Goal: Task Accomplishment & Management: Use online tool/utility

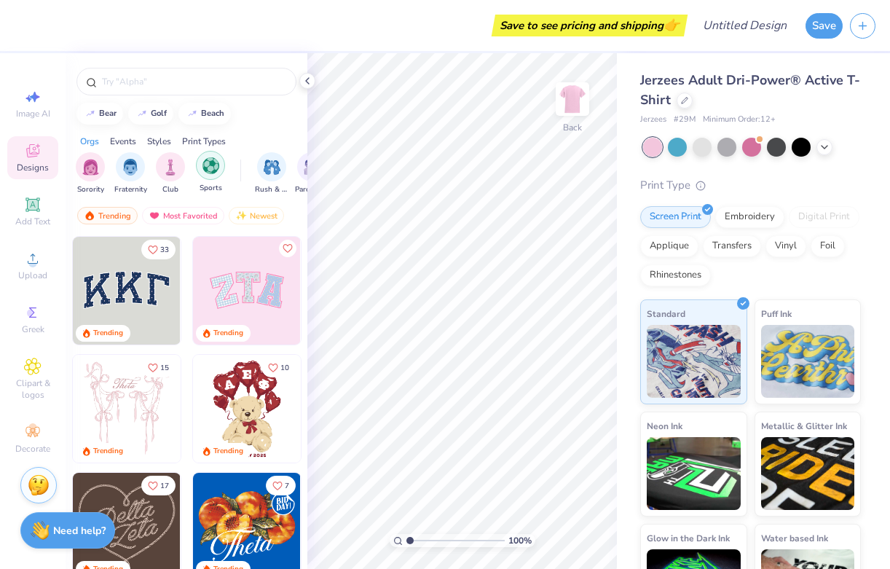
click at [206, 172] on img "filter for Sports" at bounding box center [210, 165] width 17 height 17
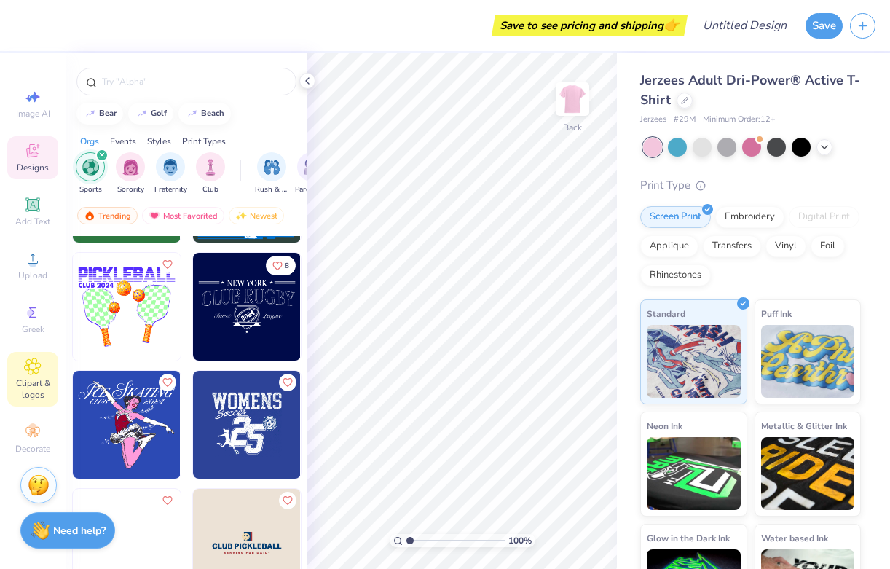
scroll to position [440, 0]
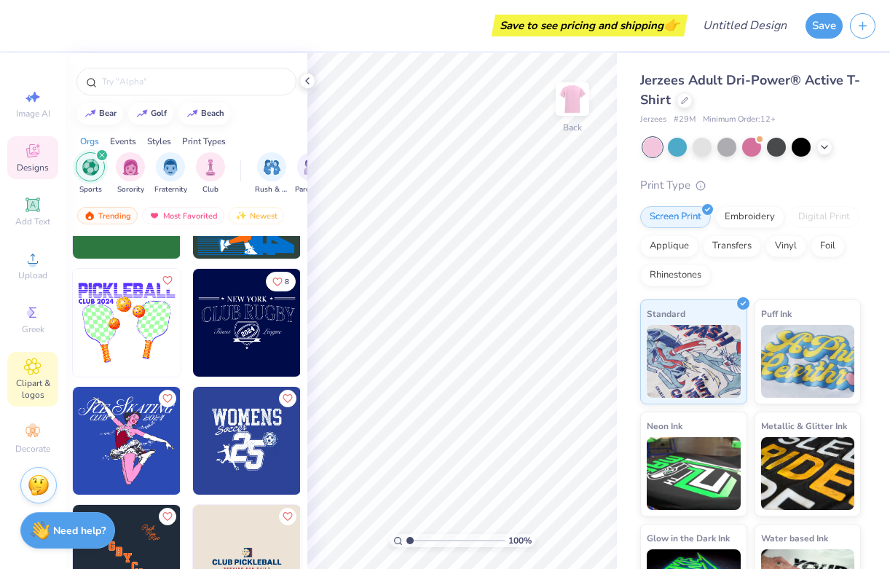
click at [35, 369] on icon at bounding box center [32, 365] width 17 height 17
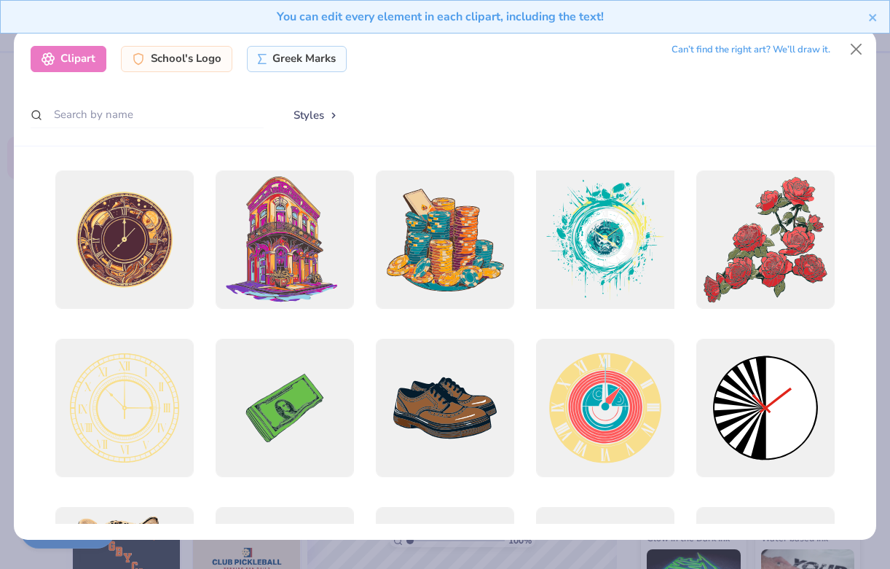
scroll to position [823, 0]
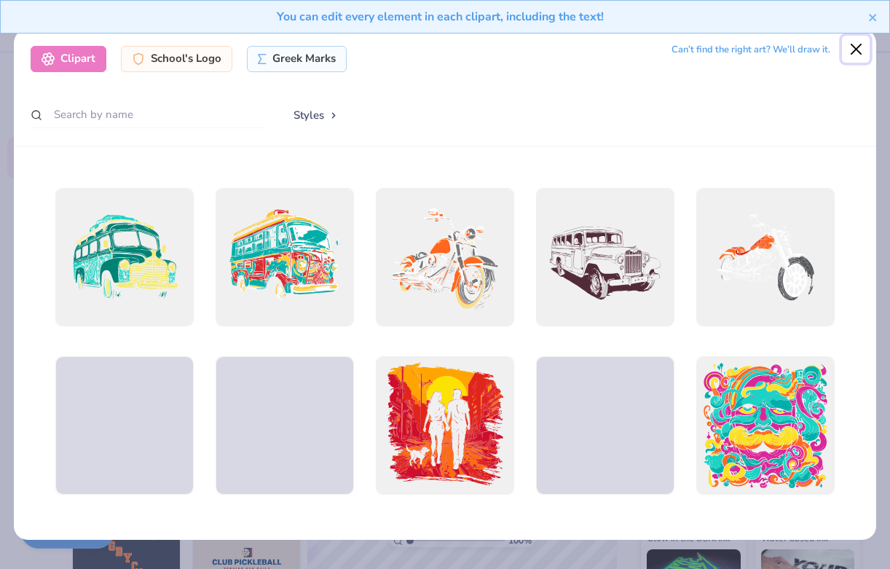
click at [860, 49] on button "Close" at bounding box center [856, 50] width 28 height 28
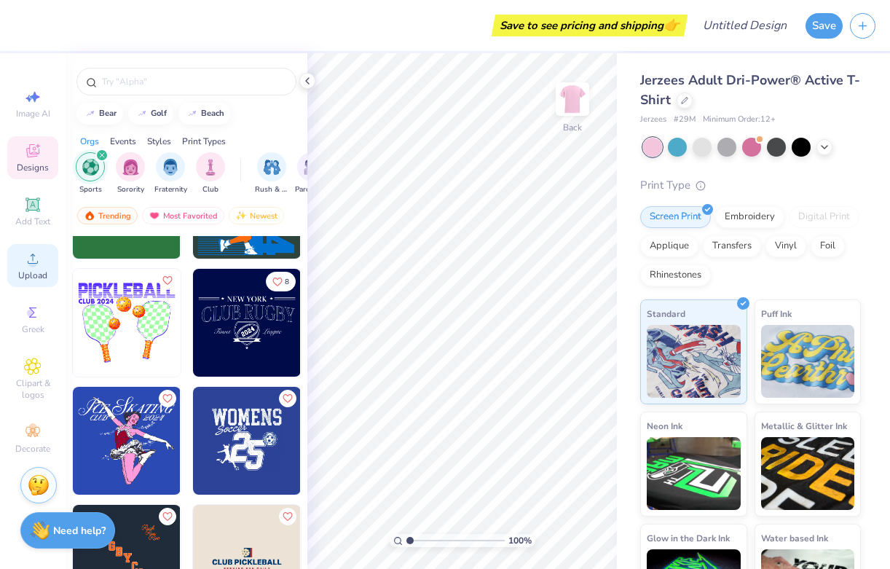
click at [37, 280] on span "Upload" at bounding box center [32, 275] width 29 height 12
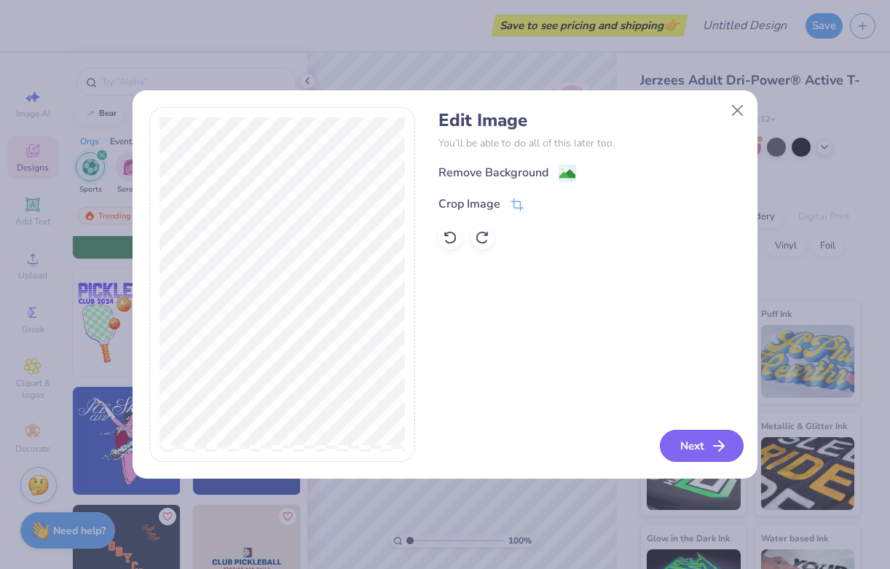
click at [705, 450] on button "Next" at bounding box center [702, 446] width 84 height 32
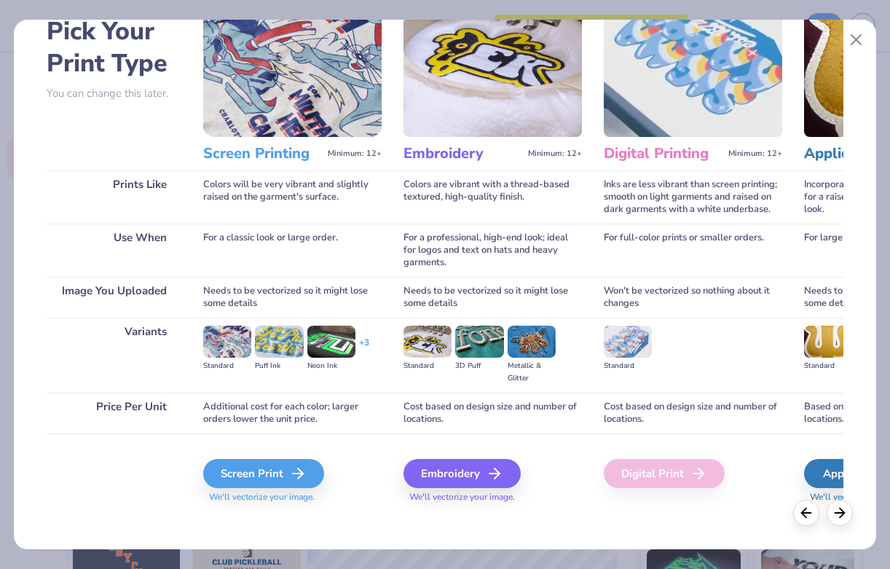
scroll to position [84, 0]
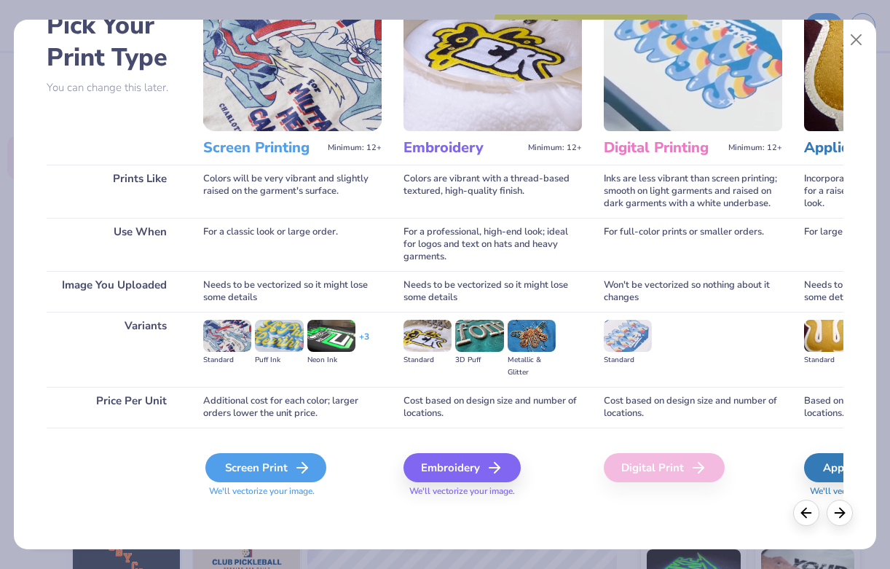
click at [276, 466] on div "Screen Print" at bounding box center [265, 467] width 121 height 29
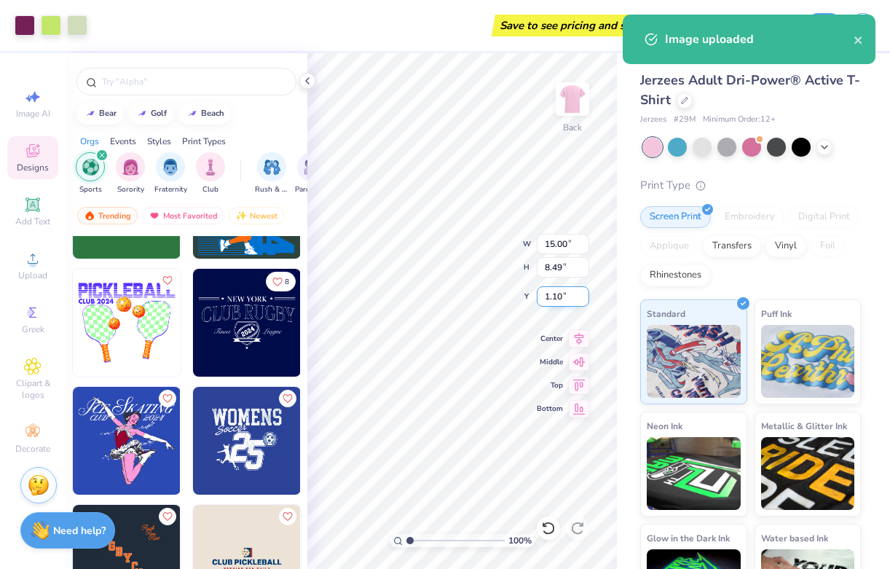
type input "2.40"
click at [626, 309] on div "Jerzees Adult Dri-Power® Active T-Shirt Jerzees # 29M Minimum Order: 12 + Print…" at bounding box center [753, 340] width 273 height 575
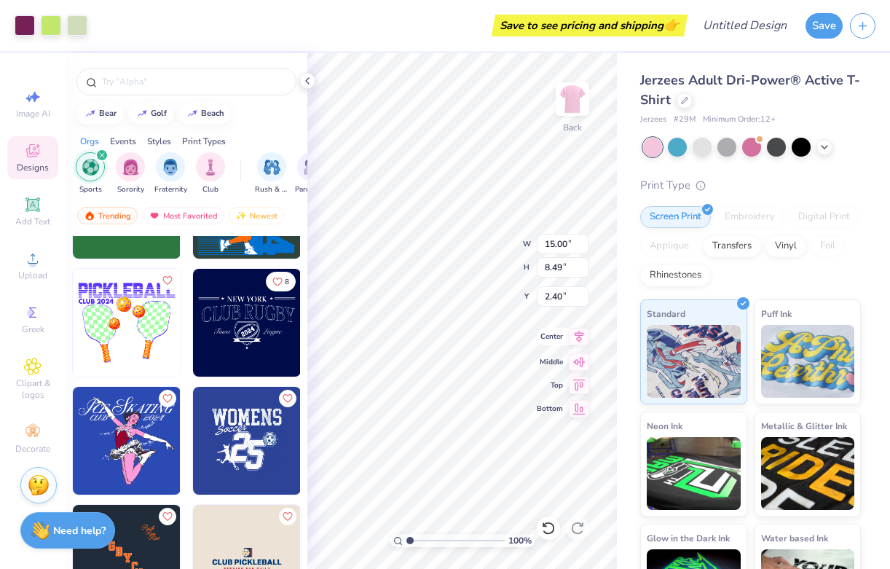
type input "13.15"
type input "7.45"
type input "3.00"
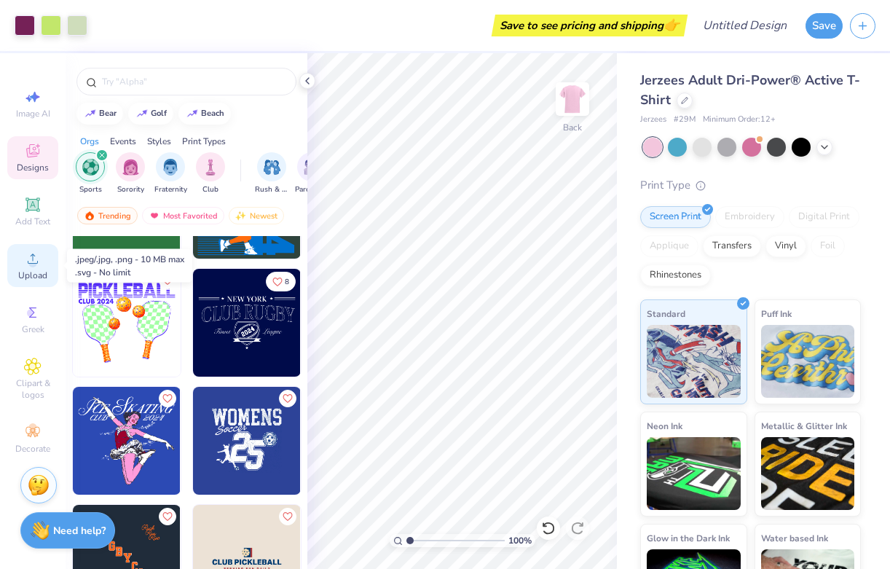
click at [36, 267] on div "Upload" at bounding box center [32, 265] width 51 height 43
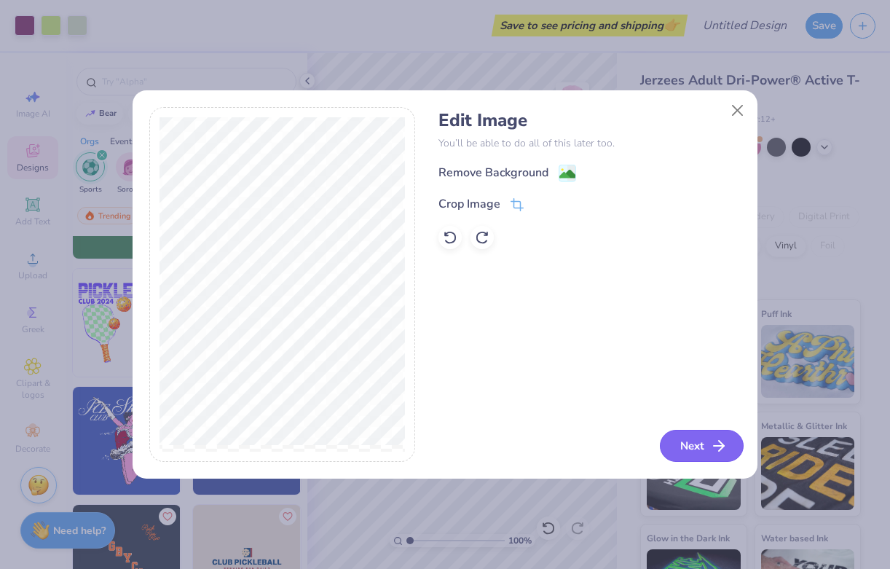
click at [699, 446] on button "Next" at bounding box center [702, 446] width 84 height 32
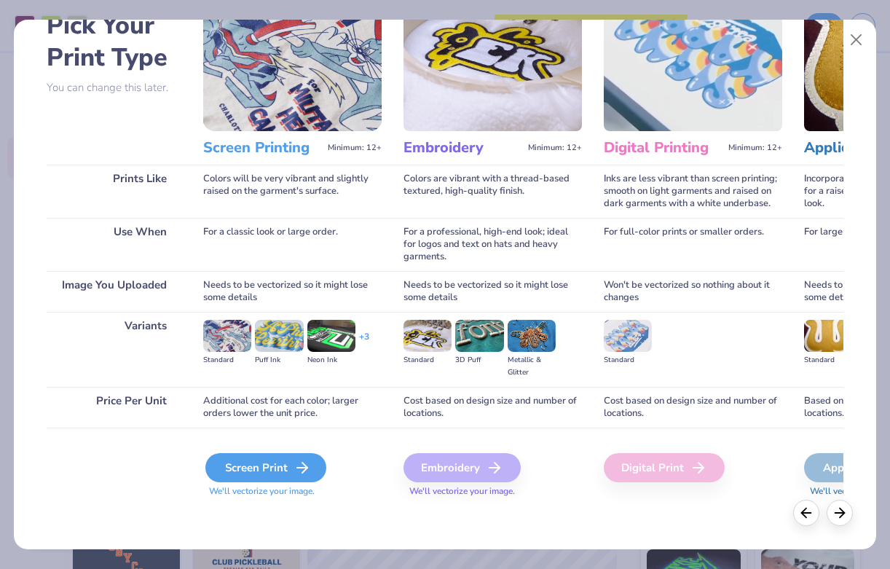
click at [268, 467] on div "Screen Print" at bounding box center [265, 467] width 121 height 29
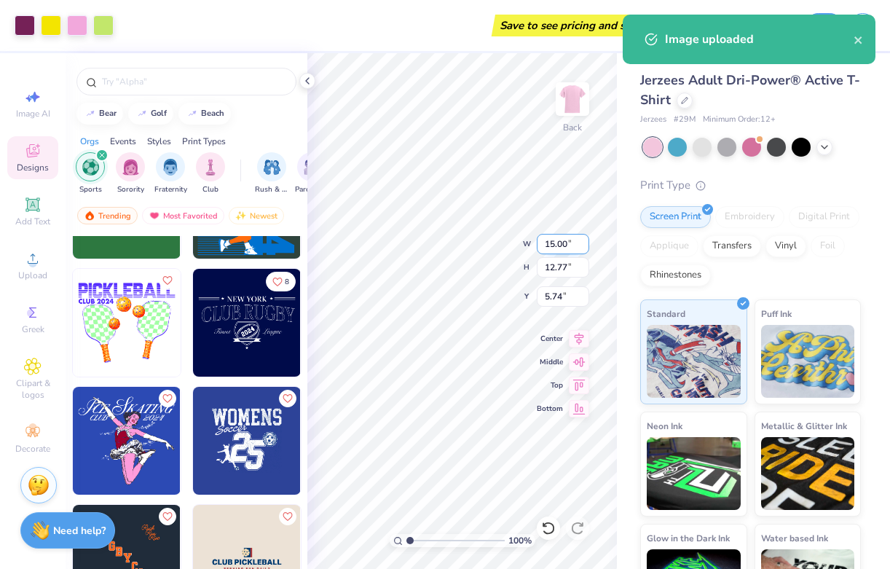
type input "13.15"
type input "7.45"
type input "3.00"
click at [714, 121] on div "Art colors Save to see pricing and shipping 👉 Design Title Save Image AI Design…" at bounding box center [445, 284] width 890 height 569
type input "15.00"
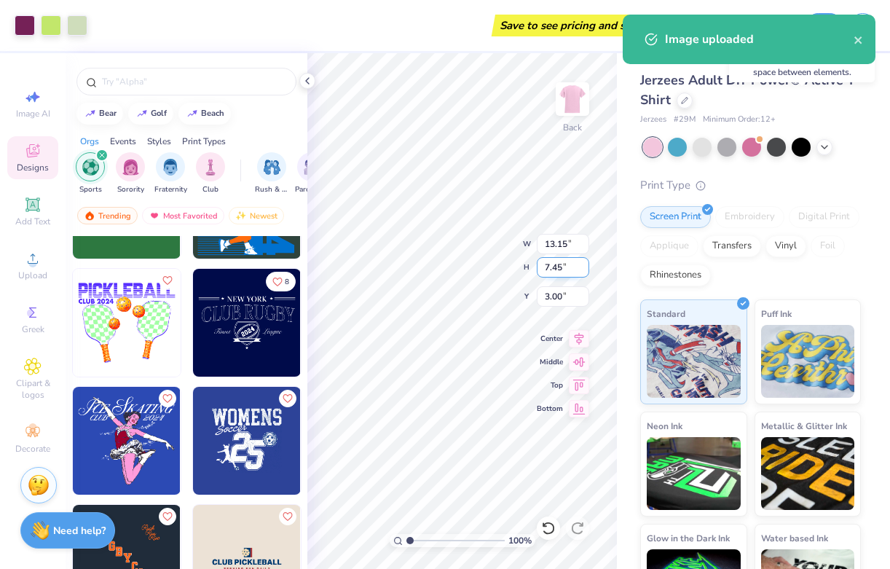
type input "12.77"
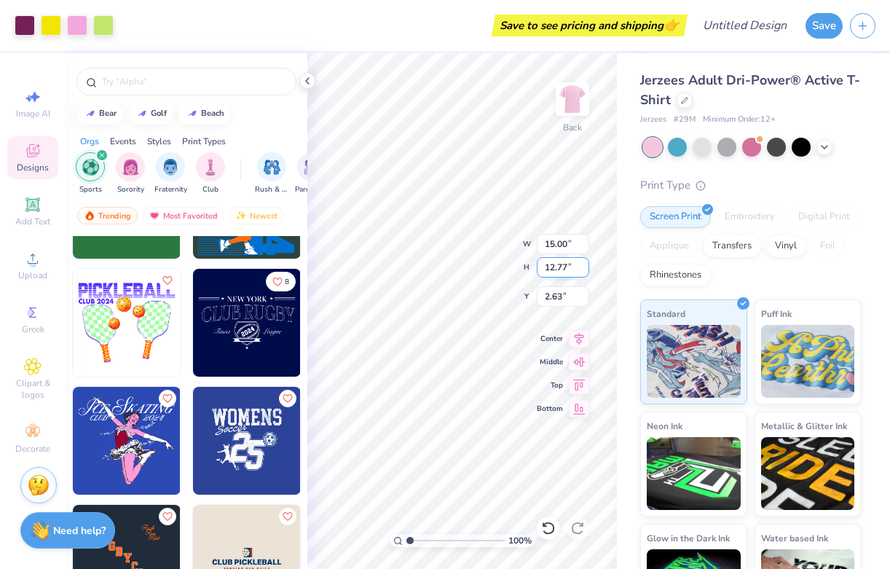
type input "1.61"
type input "8.12"
type input "6.92"
type input "7.47"
type input "13.15"
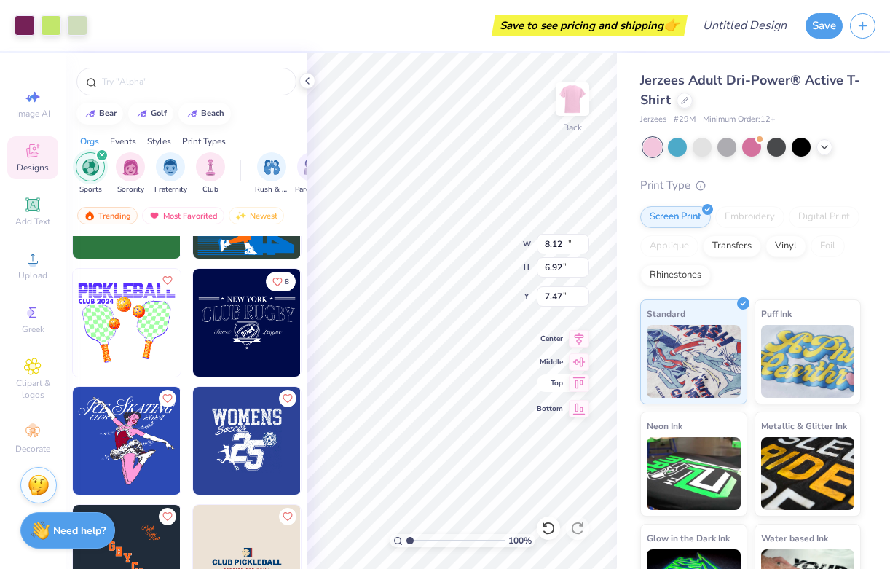
type input "7.45"
type input "3.00"
click at [556, 361] on div "100 % Back W 8.12 8.12 " H 6.92 6.92 " Y 3.00 3.00 " Center Middle Top Bottom" at bounding box center [461, 310] width 309 height 515
type input "12.31"
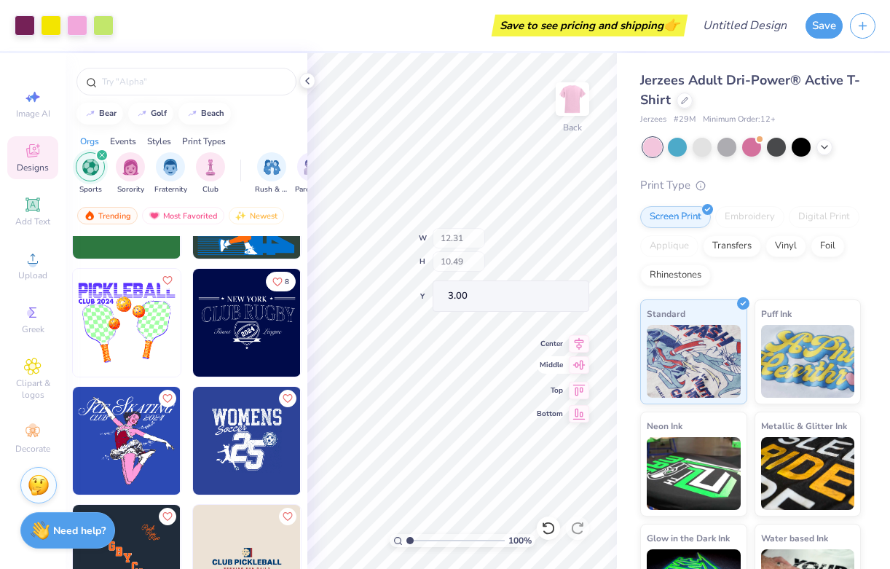
type input "10.49"
type input "3.37"
type input "2.87"
type input "3.47"
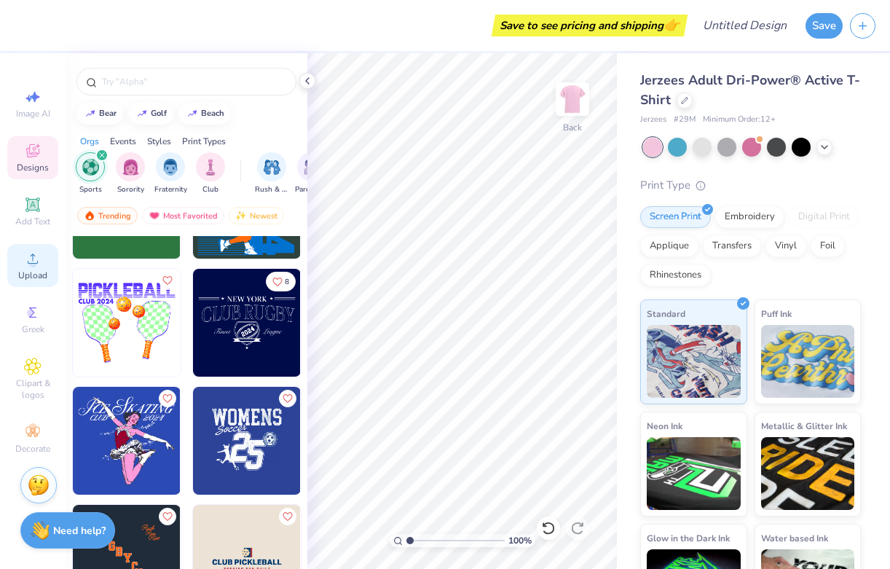
click at [36, 271] on span "Upload" at bounding box center [32, 275] width 29 height 12
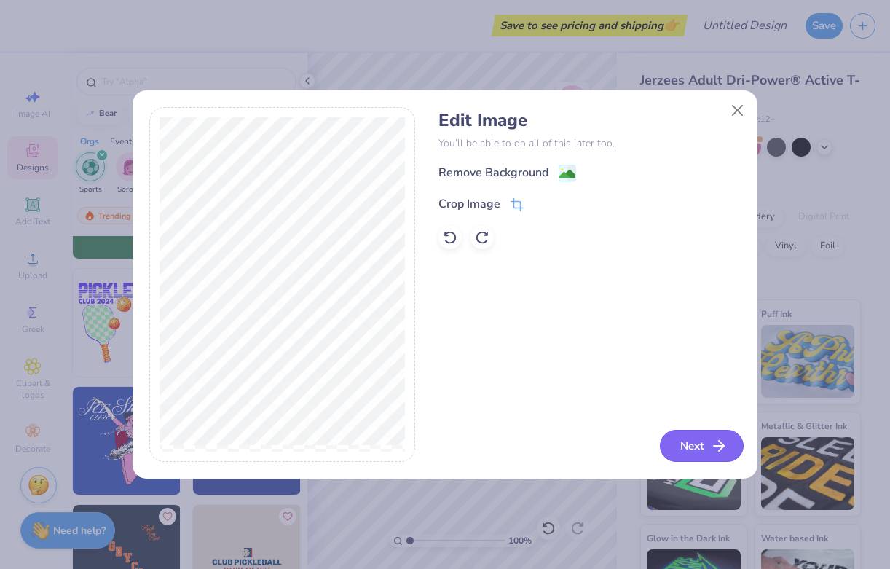
click at [680, 442] on button "Next" at bounding box center [702, 446] width 84 height 32
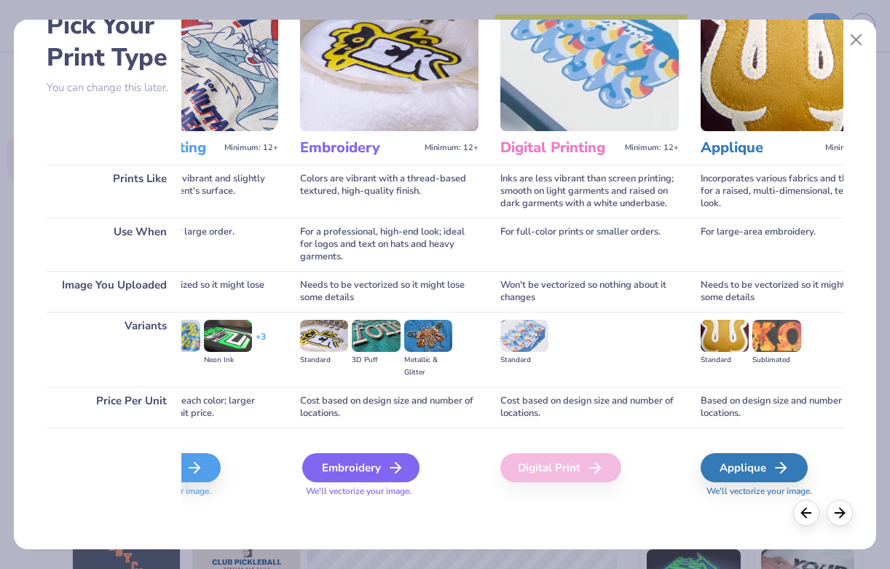
click at [383, 461] on div "Embroidery" at bounding box center [360, 467] width 117 height 29
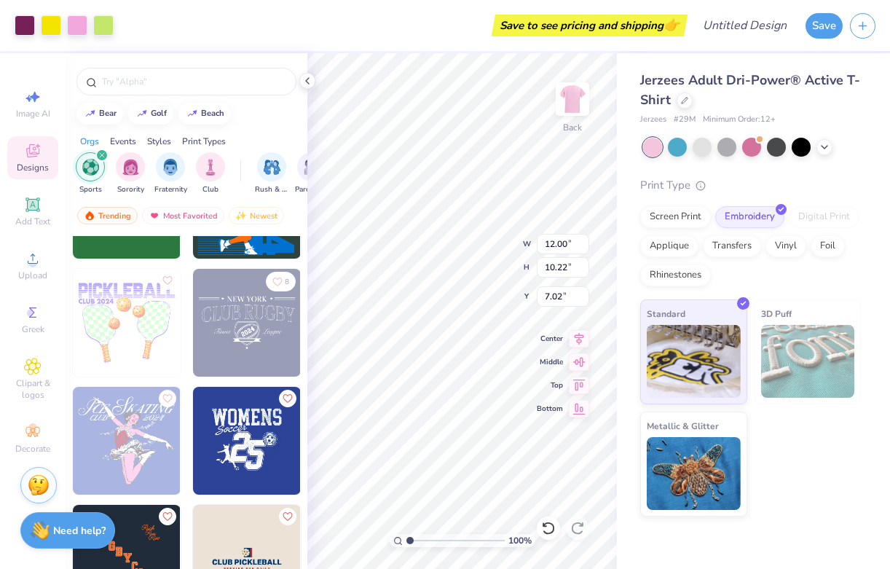
type input "3.00"
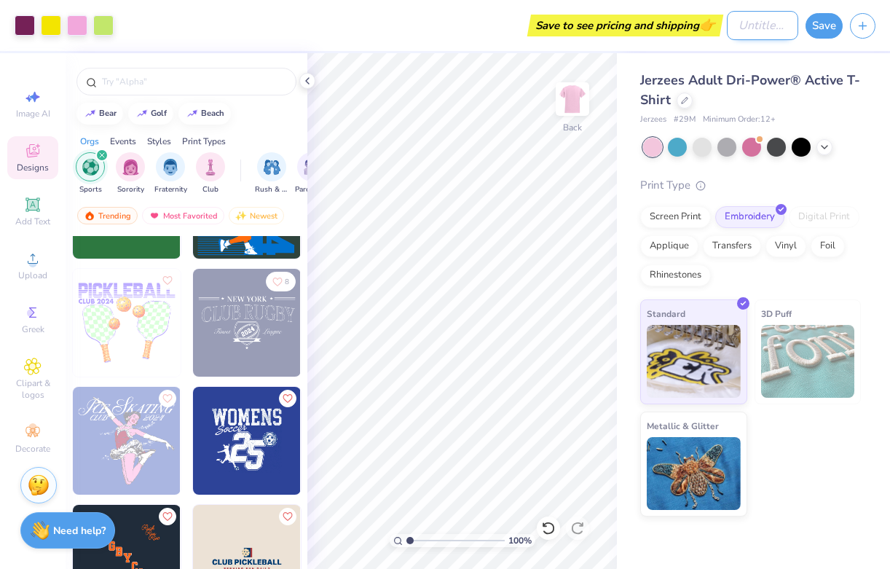
click at [731, 18] on input "Design Title" at bounding box center [762, 25] width 71 height 29
type input "Camp Sour 2025"
type input "3.30"
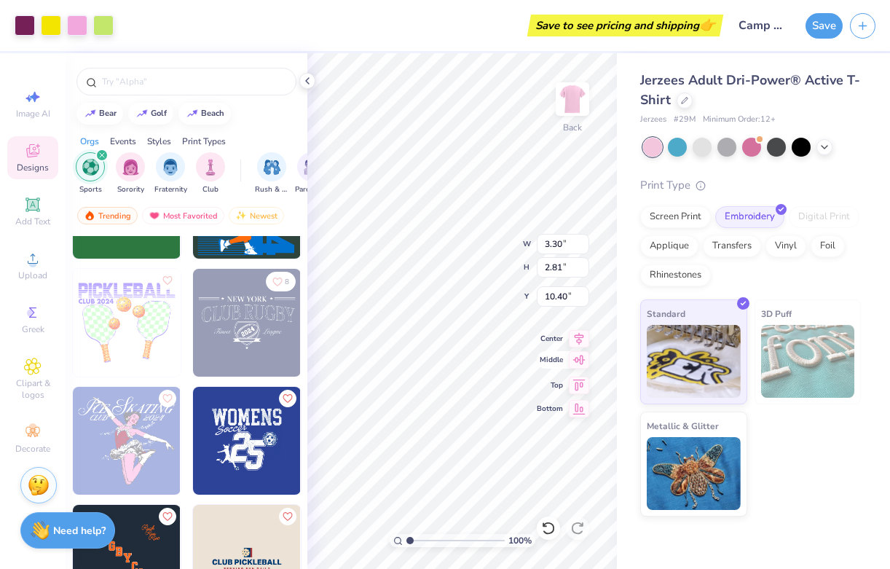
type input "2.81"
type input "3.00"
click at [617, 371] on div "Jerzees Adult Dri-Power® Active T-Shirt Jerzees # 29M Minimum Order: 12 + Print…" at bounding box center [753, 284] width 273 height 463
click at [577, 95] on img at bounding box center [572, 99] width 58 height 58
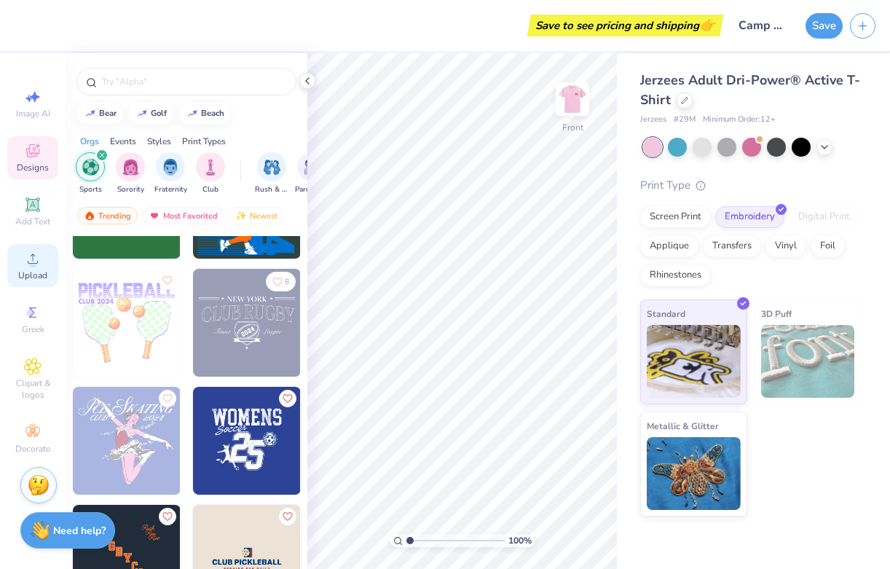
click at [31, 274] on span "Upload" at bounding box center [32, 275] width 29 height 12
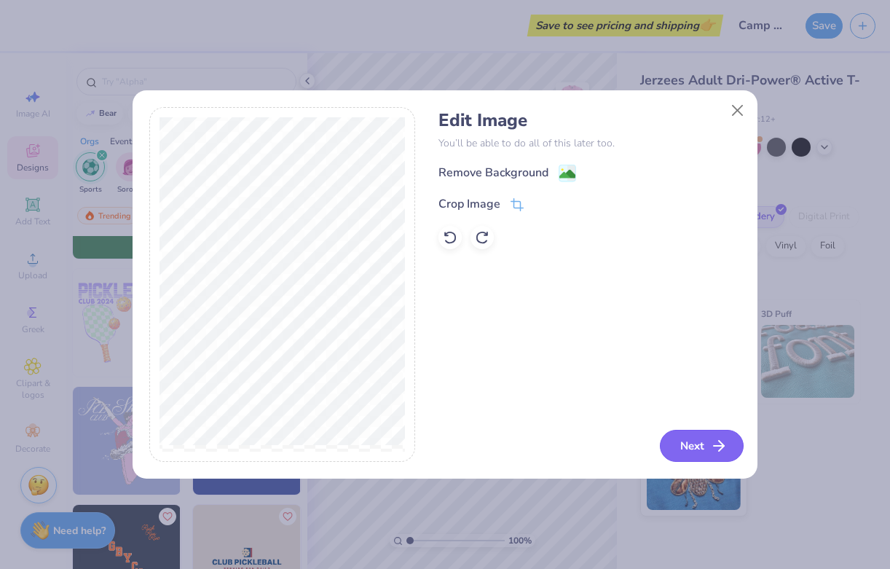
click at [712, 450] on icon "button" at bounding box center [718, 445] width 17 height 17
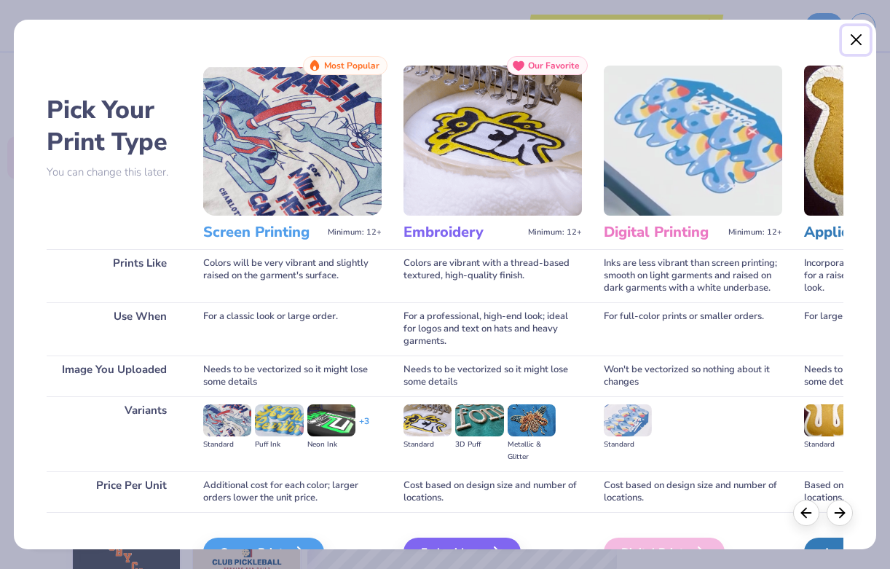
click at [852, 39] on button "Close" at bounding box center [856, 40] width 28 height 28
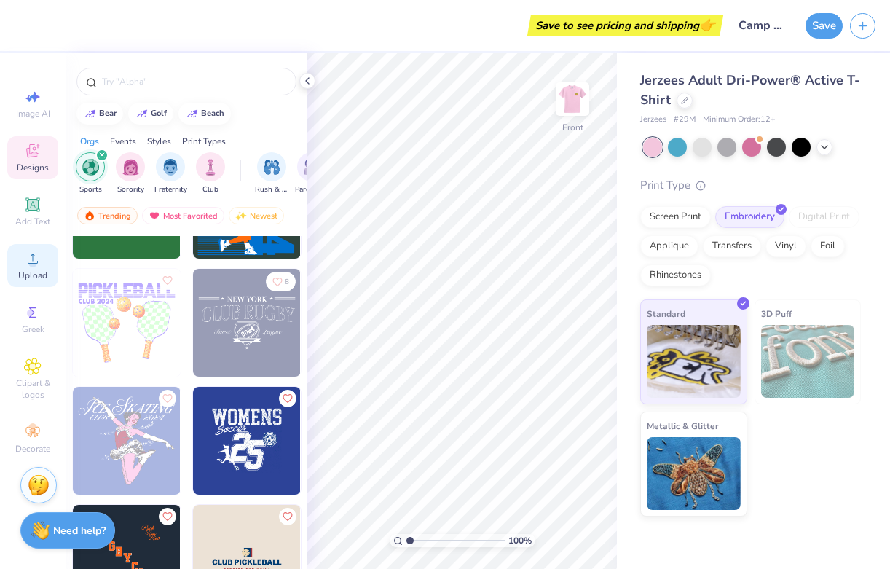
click at [33, 278] on span "Upload" at bounding box center [32, 275] width 29 height 12
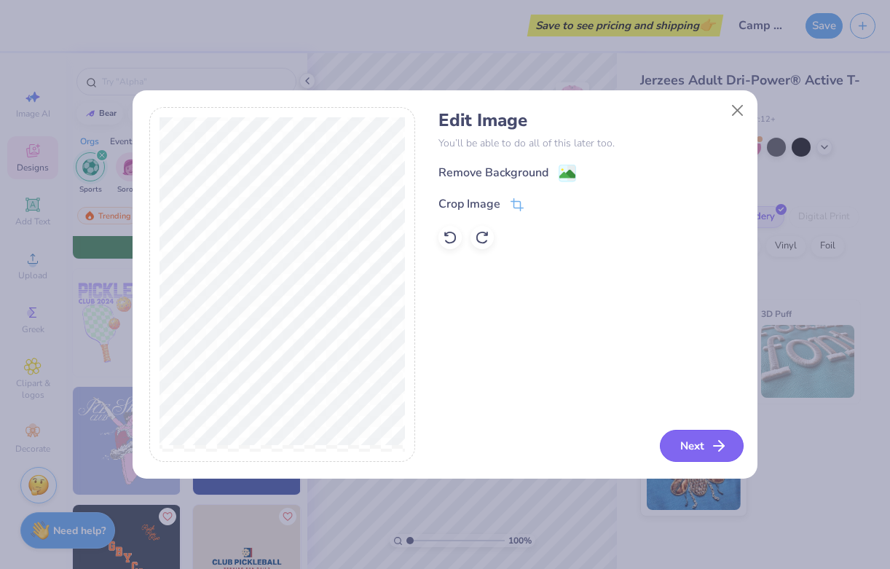
click at [697, 448] on button "Next" at bounding box center [702, 446] width 84 height 32
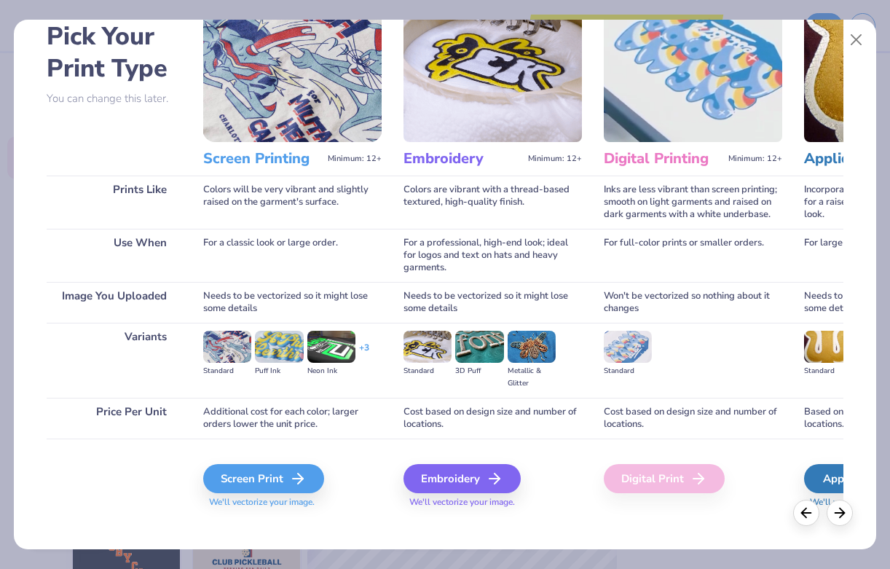
scroll to position [74, 0]
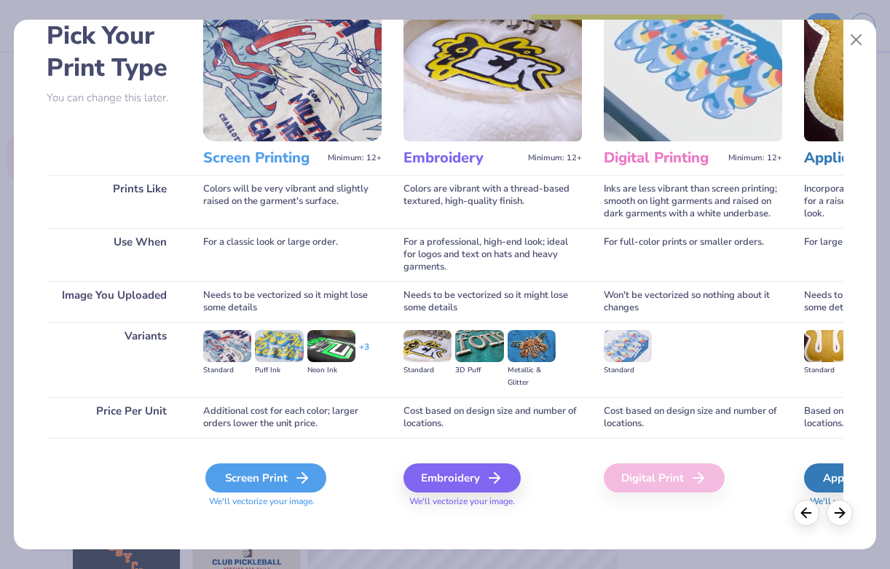
click at [272, 475] on div "Screen Print" at bounding box center [265, 477] width 121 height 29
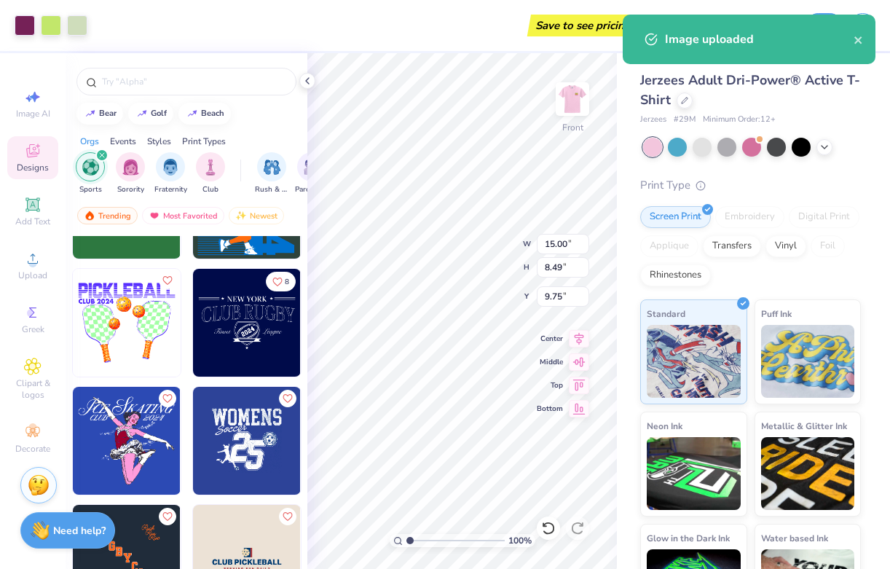
type input "3.00"
type input "10.72"
type input "6.07"
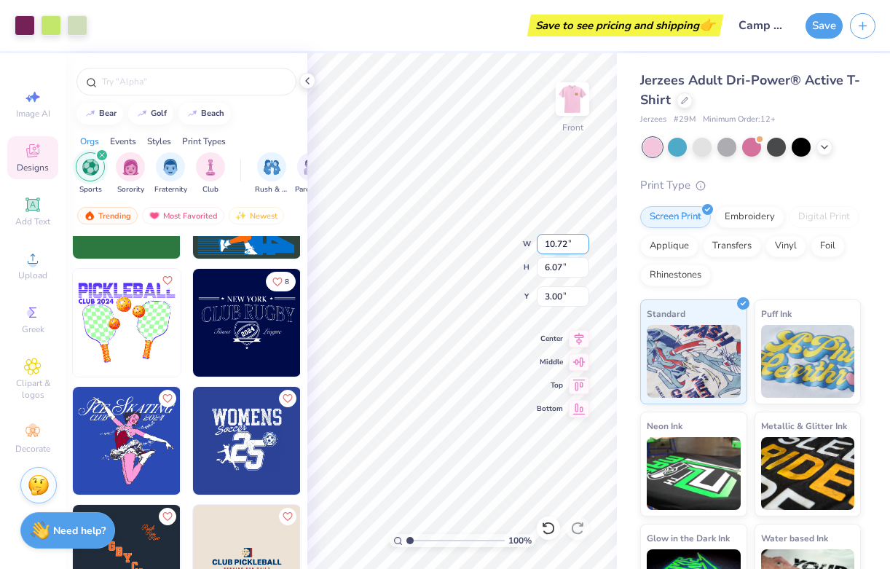
type input "11.21"
type input "6.35"
type input "3.93"
click at [815, 21] on button "Save" at bounding box center [823, 23] width 37 height 25
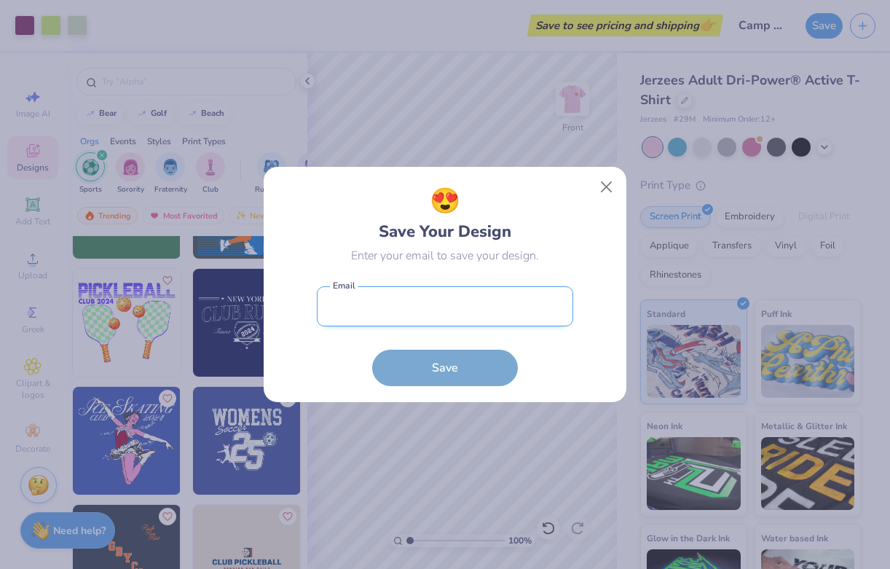
click at [426, 309] on input "email" at bounding box center [445, 306] width 256 height 40
type input "[EMAIL_ADDRESS][DOMAIN_NAME]"
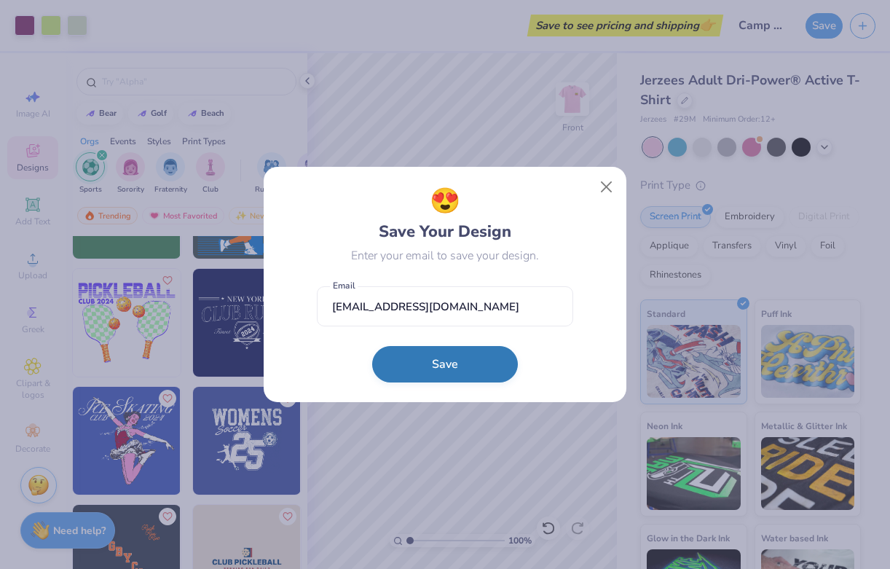
click at [432, 368] on button "Save" at bounding box center [445, 364] width 146 height 36
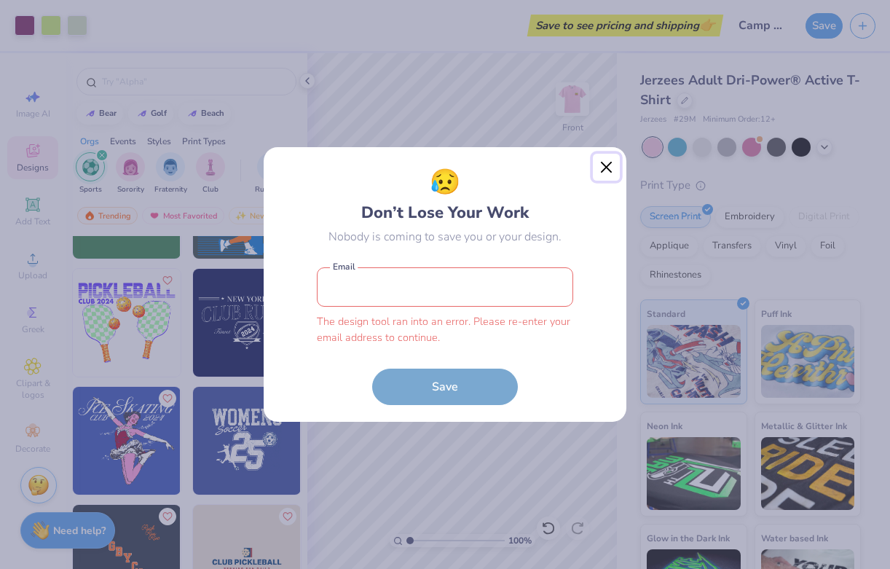
click at [601, 170] on button "Close" at bounding box center [607, 168] width 28 height 28
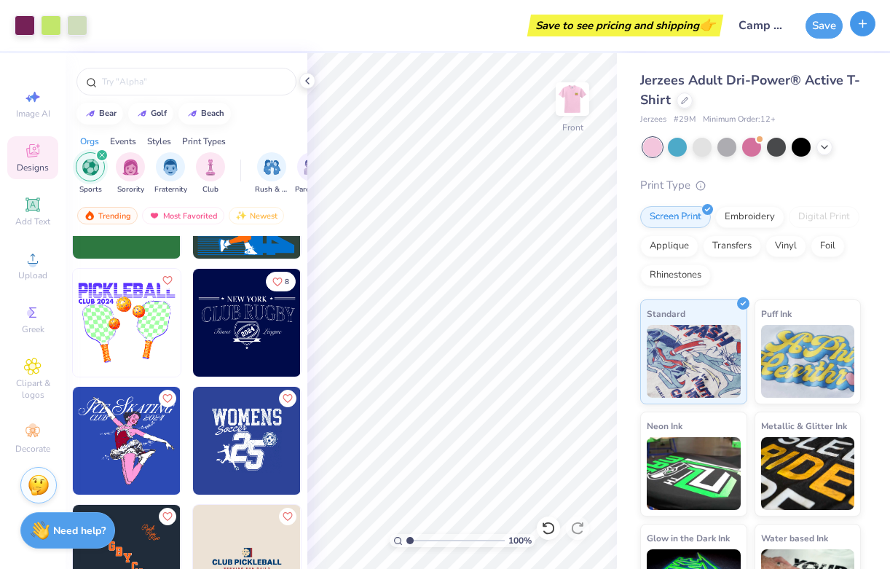
click at [859, 23] on icon "button" at bounding box center [862, 23] width 12 height 12
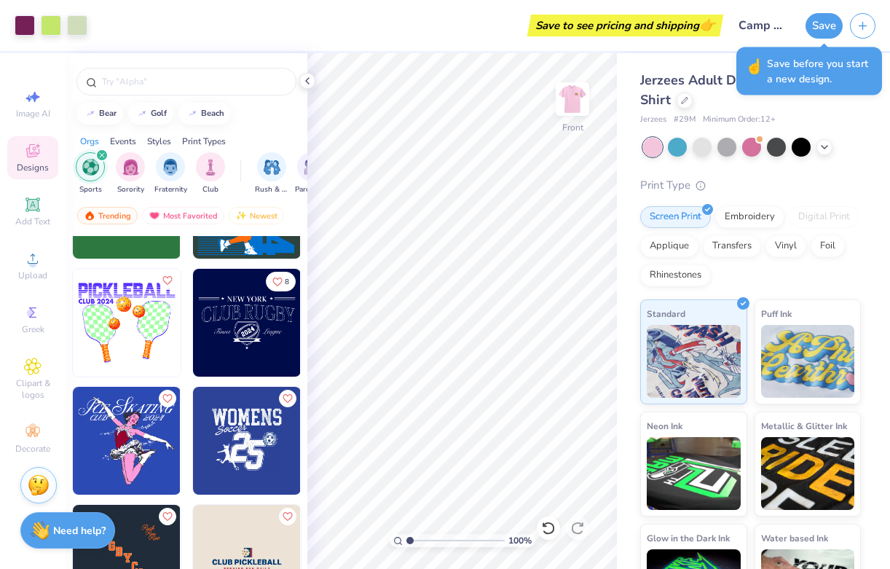
click at [846, 114] on div "Jerzees # 29M Minimum Order: 12 +" at bounding box center [750, 120] width 221 height 12
click at [821, 17] on button "Save" at bounding box center [823, 23] width 37 height 25
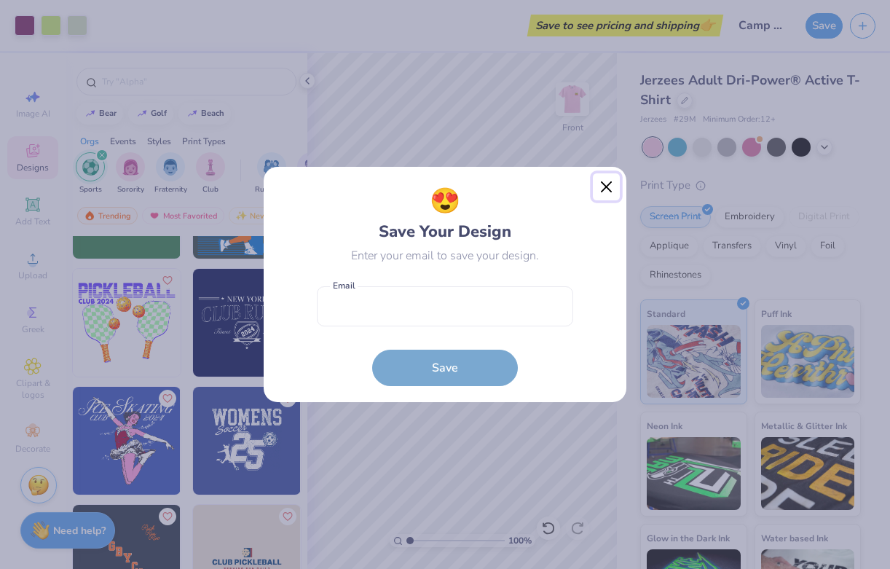
click at [606, 197] on button "Close" at bounding box center [607, 187] width 28 height 28
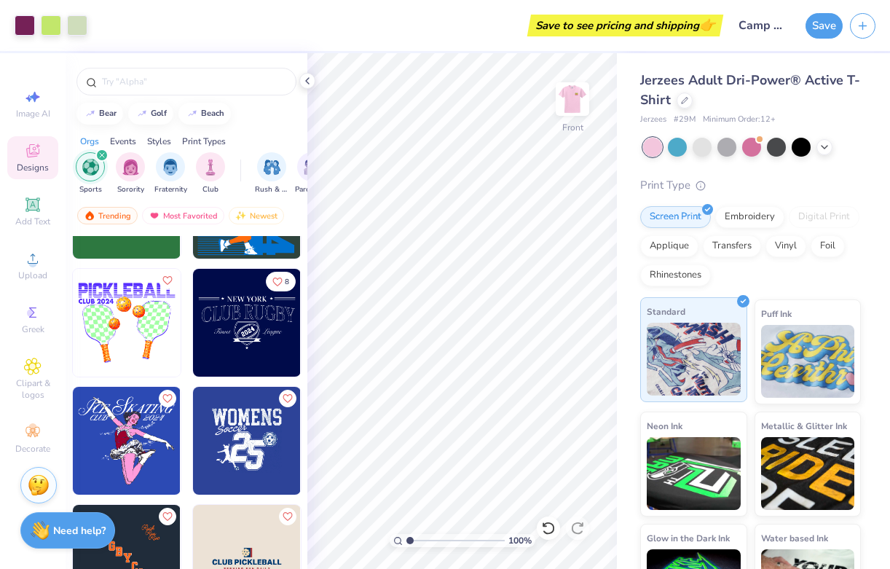
scroll to position [60, 0]
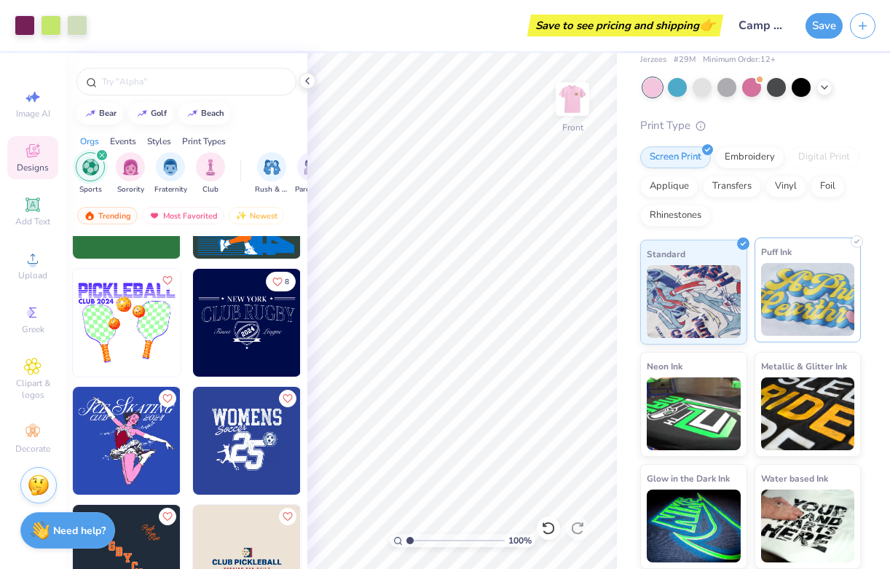
click at [814, 306] on img at bounding box center [808, 299] width 94 height 73
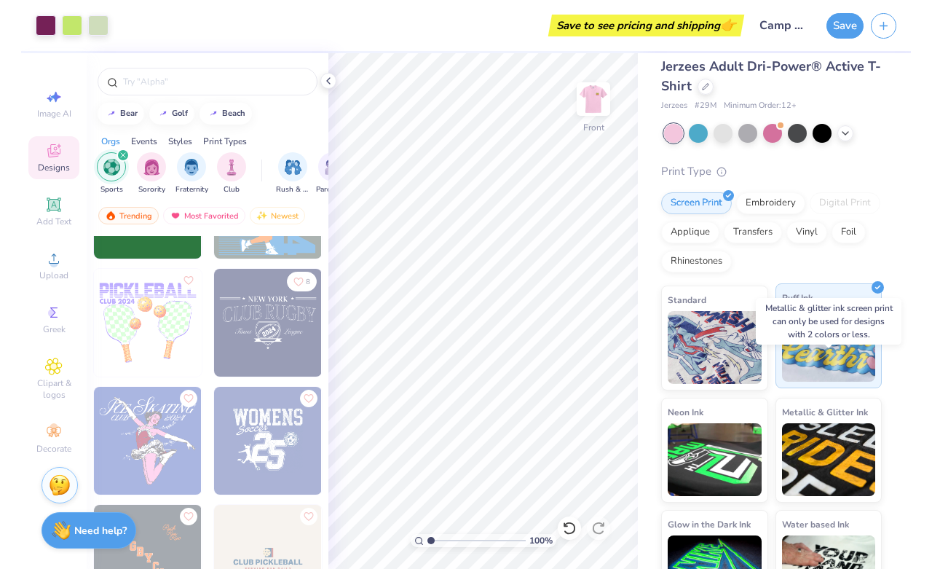
scroll to position [0, 0]
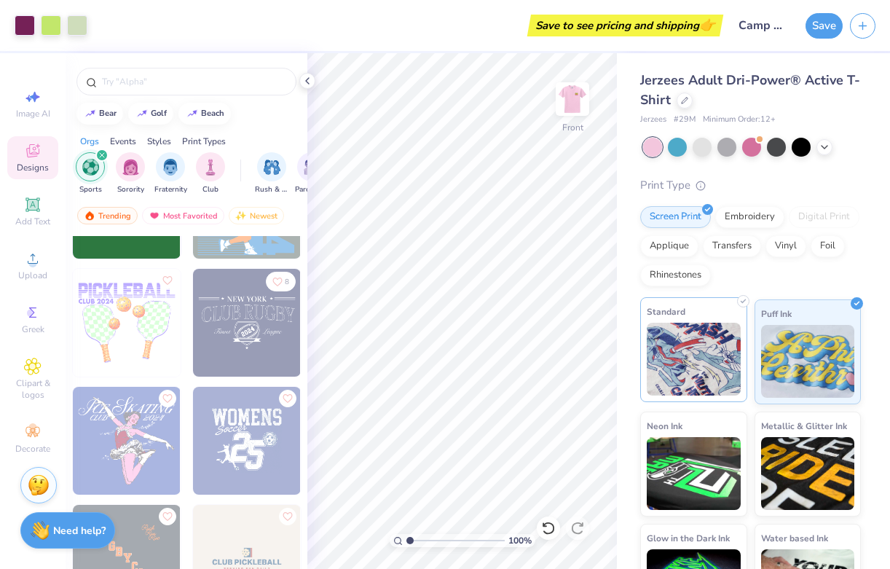
click at [714, 366] on img at bounding box center [694, 359] width 94 height 73
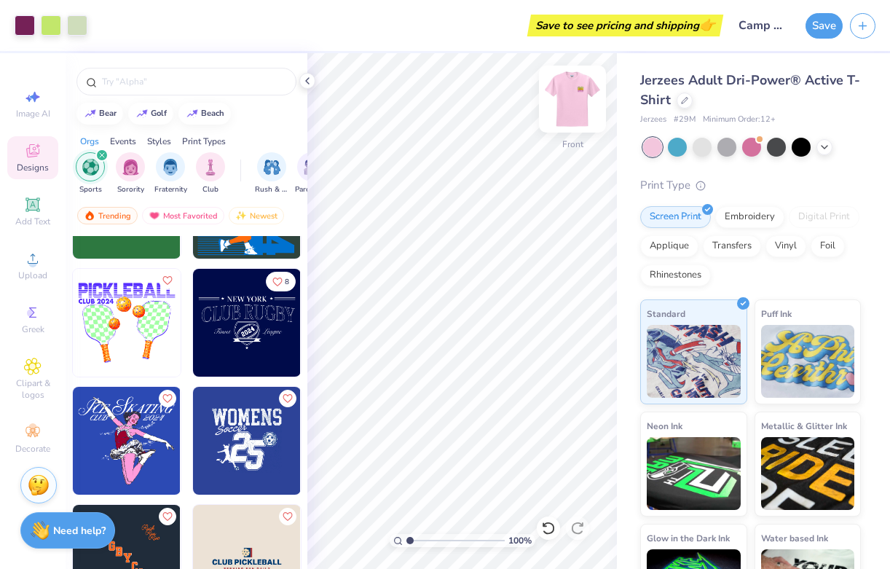
click at [577, 94] on img at bounding box center [572, 99] width 58 height 58
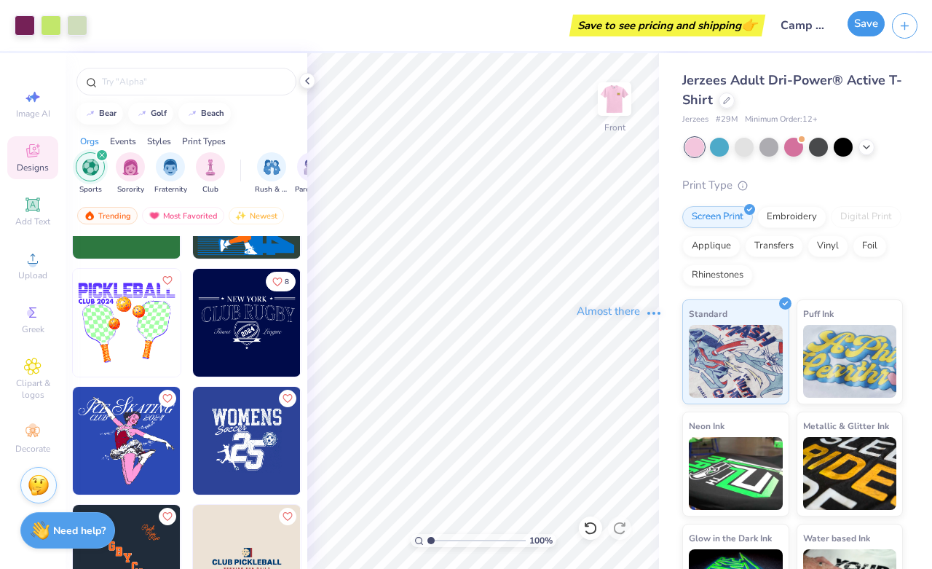
click at [880, 25] on button "Save" at bounding box center [866, 23] width 37 height 25
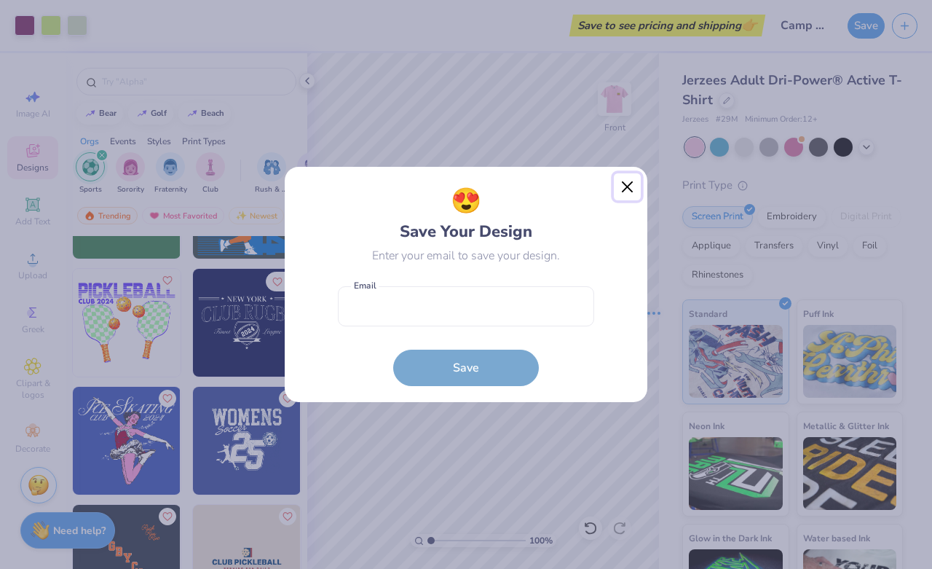
click at [628, 188] on button "Close" at bounding box center [628, 187] width 28 height 28
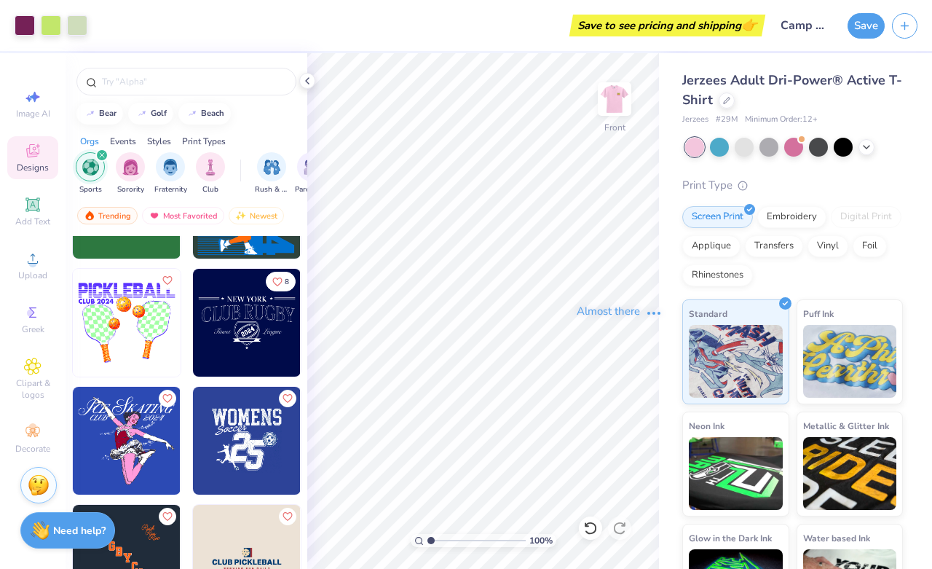
click at [613, 84] on div "Almost there" at bounding box center [619, 310] width 625 height 515
click at [613, 102] on div "Almost there" at bounding box center [619, 310] width 625 height 515
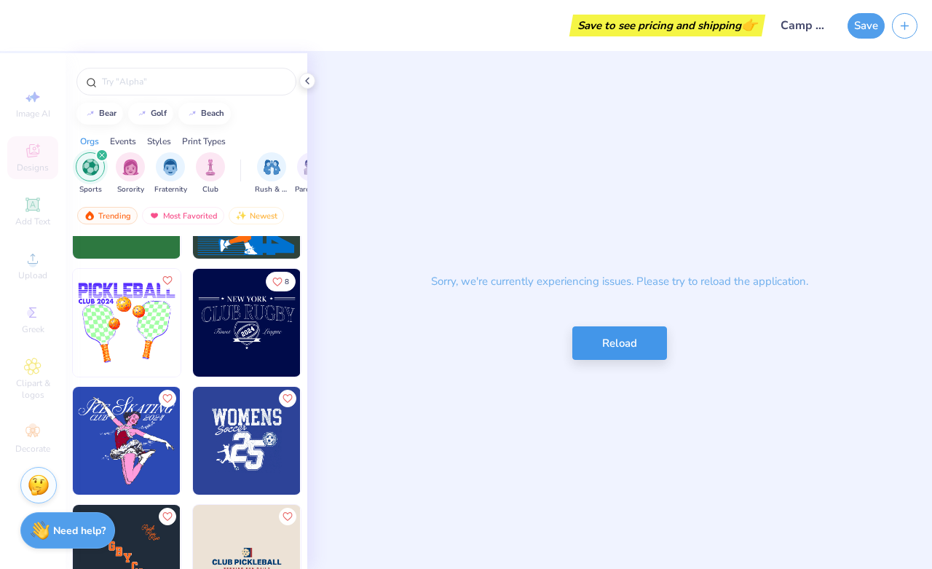
click at [612, 354] on button "Reload" at bounding box center [619, 343] width 95 height 34
